Goal: Information Seeking & Learning: Compare options

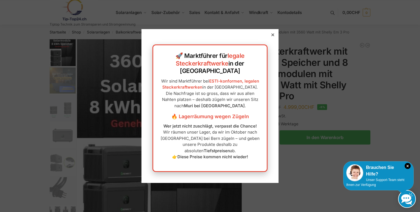
click at [271, 37] on div at bounding box center [272, 34] width 5 height 5
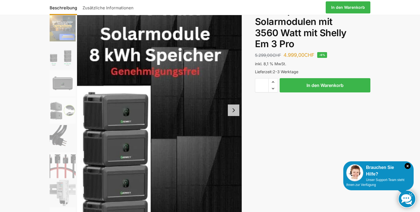
scroll to position [53, 0]
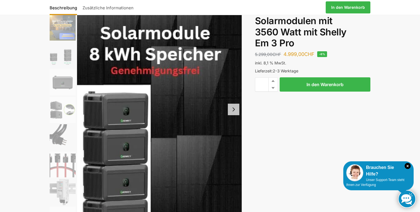
click at [233, 108] on button "Next slide" at bounding box center [234, 110] width 12 height 12
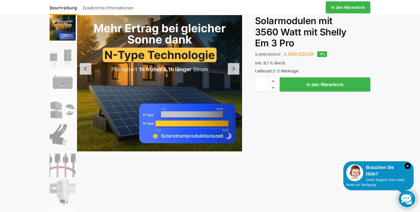
click at [234, 70] on button "Next slide" at bounding box center [234, 69] width 12 height 12
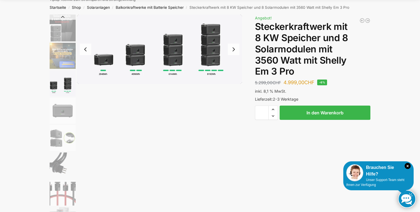
scroll to position [0, 0]
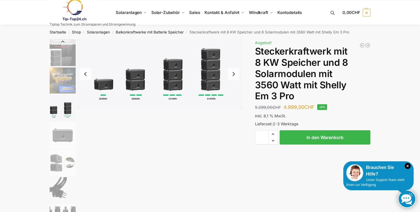
click at [236, 73] on button "Next slide" at bounding box center [234, 74] width 12 height 12
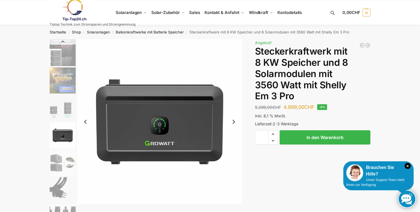
click at [234, 124] on button "Next slide" at bounding box center [234, 122] width 12 height 12
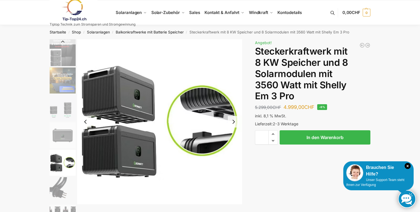
click at [233, 123] on button "Next slide" at bounding box center [234, 122] width 12 height 12
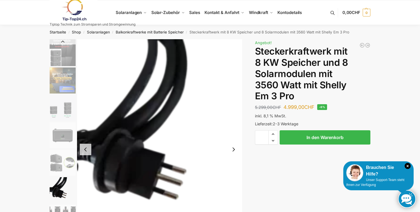
click at [233, 123] on img "6 / 9" at bounding box center [159, 149] width 165 height 220
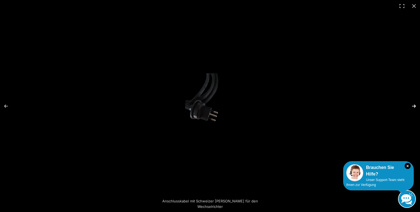
click at [414, 105] on button "Next (arrow right)" at bounding box center [410, 105] width 19 height 27
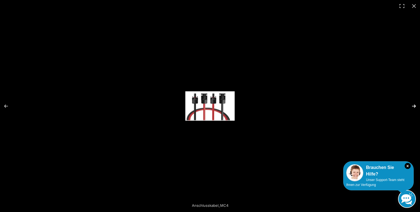
click at [414, 105] on button "Next (arrow right)" at bounding box center [410, 105] width 19 height 27
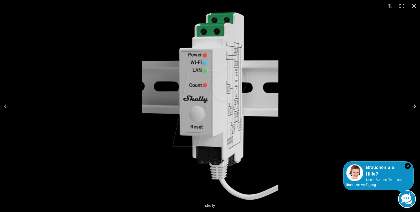
click at [414, 105] on button "Next (arrow right)" at bounding box center [410, 105] width 19 height 27
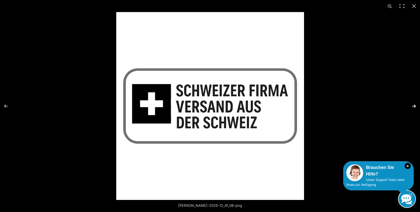
click at [414, 105] on button "Next (arrow right)" at bounding box center [410, 105] width 19 height 27
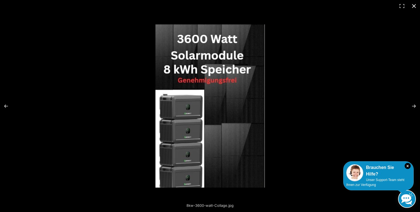
click at [411, 7] on button "Close (Esc)" at bounding box center [414, 6] width 12 height 12
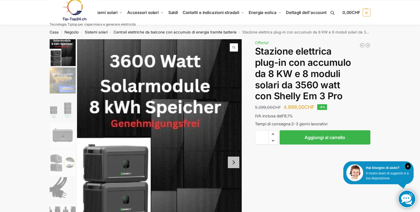
drag, startPoint x: 390, startPoint y: 92, endPoint x: 379, endPoint y: 94, distance: 10.8
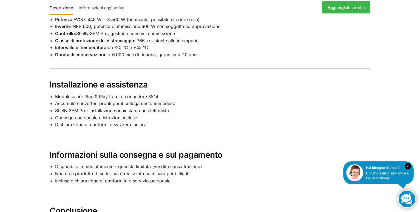
scroll to position [679, 0]
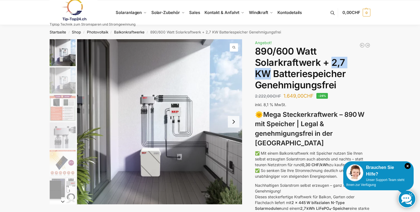
drag, startPoint x: 271, startPoint y: 75, endPoint x: 330, endPoint y: 64, distance: 59.6
click at [330, 64] on h1 "890/600 Watt Solarkraftwerk + 2,7 KW Batteriespeicher Genehmigungsfrei" at bounding box center [312, 68] width 115 height 45
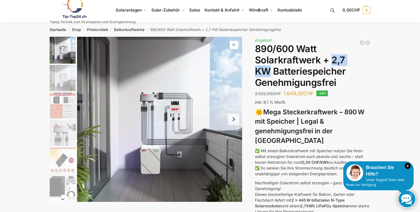
click at [65, 78] on img "2 / 12" at bounding box center [63, 78] width 26 height 26
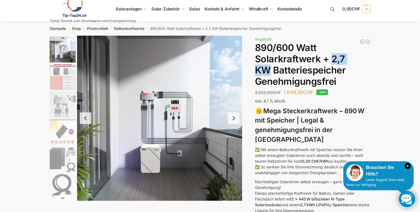
click at [63, 77] on img "3 / 12" at bounding box center [63, 77] width 26 height 26
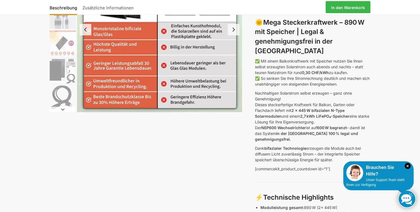
scroll to position [92, 0]
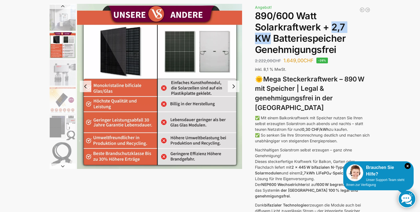
click at [234, 84] on button "Next slide" at bounding box center [234, 87] width 12 height 12
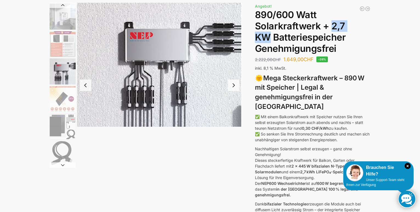
scroll to position [36, 0]
click at [234, 84] on img "4 / 12" at bounding box center [159, 65] width 165 height 124
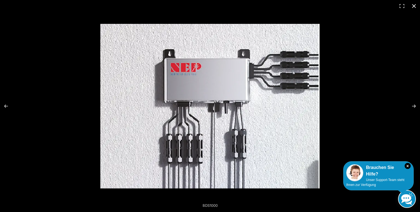
click at [336, 92] on div at bounding box center [284, 117] width 368 height 186
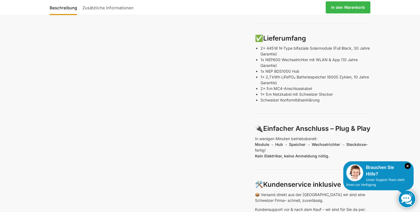
scroll to position [302, 0]
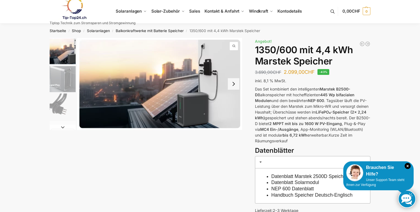
click at [231, 88] on button "Next slide" at bounding box center [234, 84] width 12 height 12
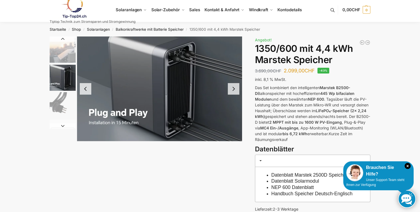
scroll to position [5, 0]
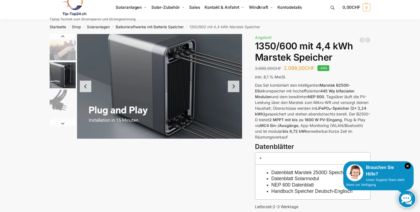
click at [231, 88] on button "Next slide" at bounding box center [234, 87] width 12 height 12
